Goal: Information Seeking & Learning: Learn about a topic

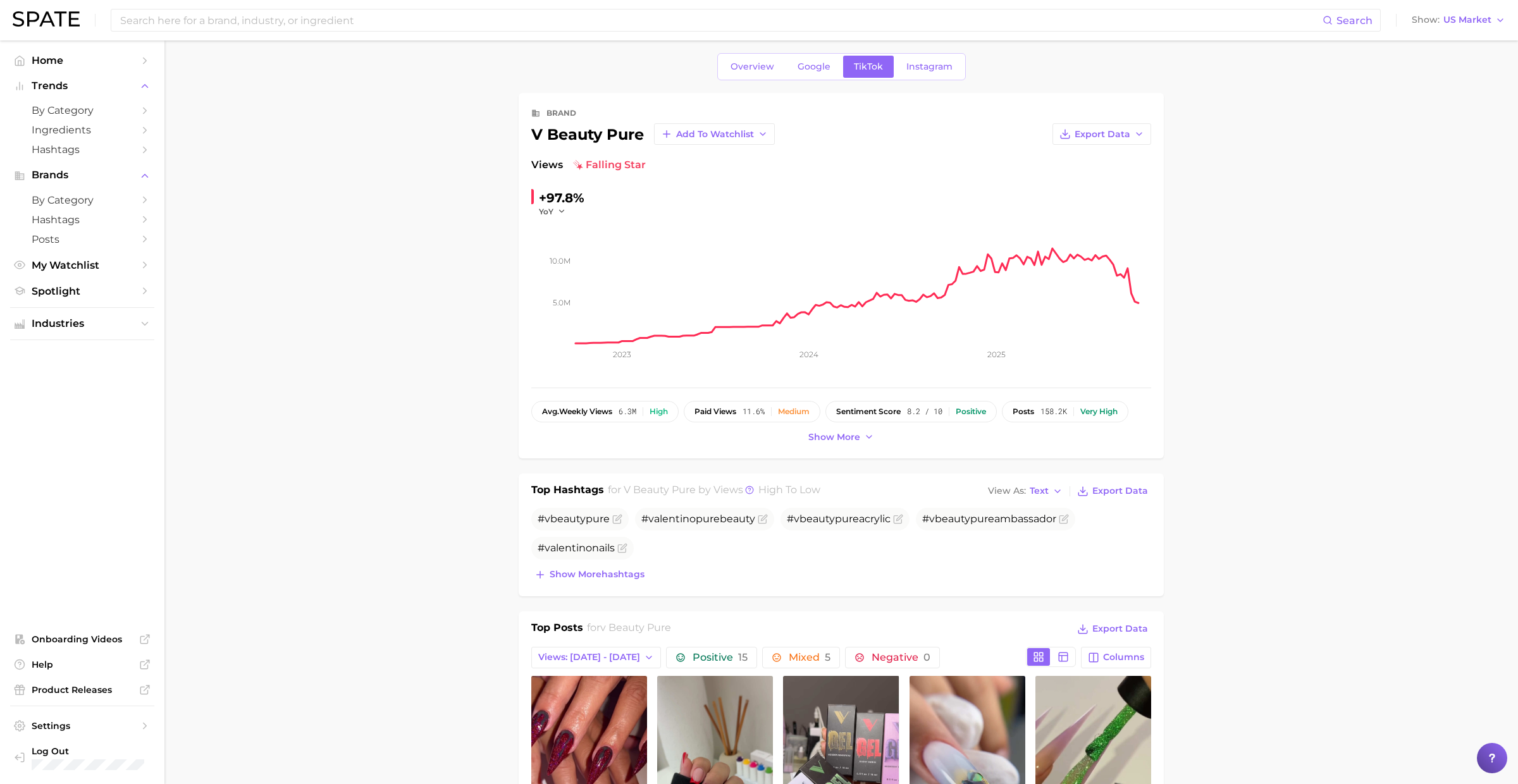
scroll to position [10, 0]
